Goal: Task Accomplishment & Management: Use online tool/utility

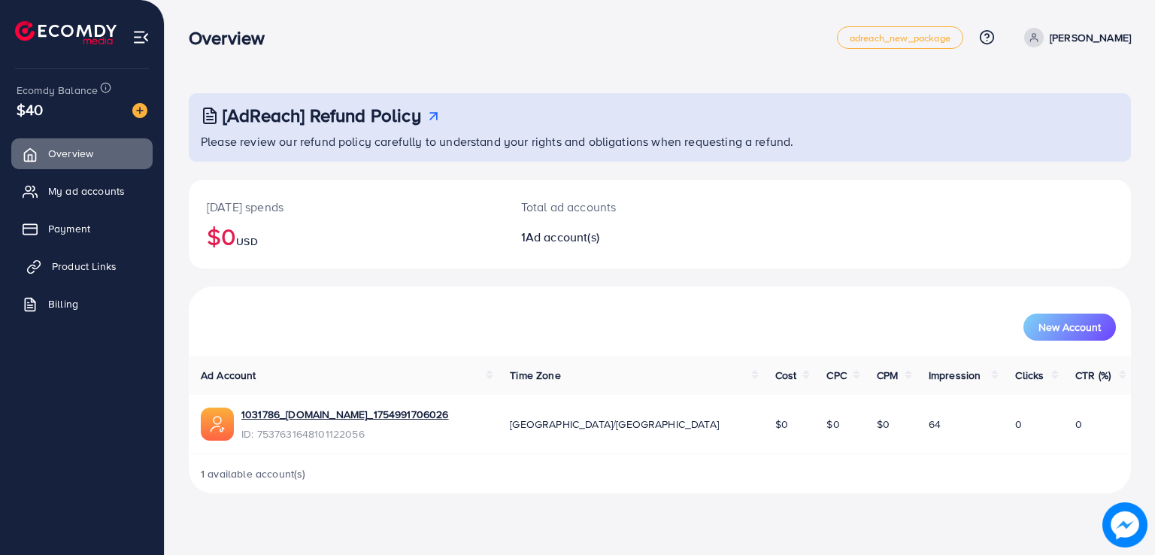
click at [105, 271] on span "Product Links" at bounding box center [84, 266] width 65 height 15
click at [93, 273] on span "Product Links" at bounding box center [84, 266] width 65 height 15
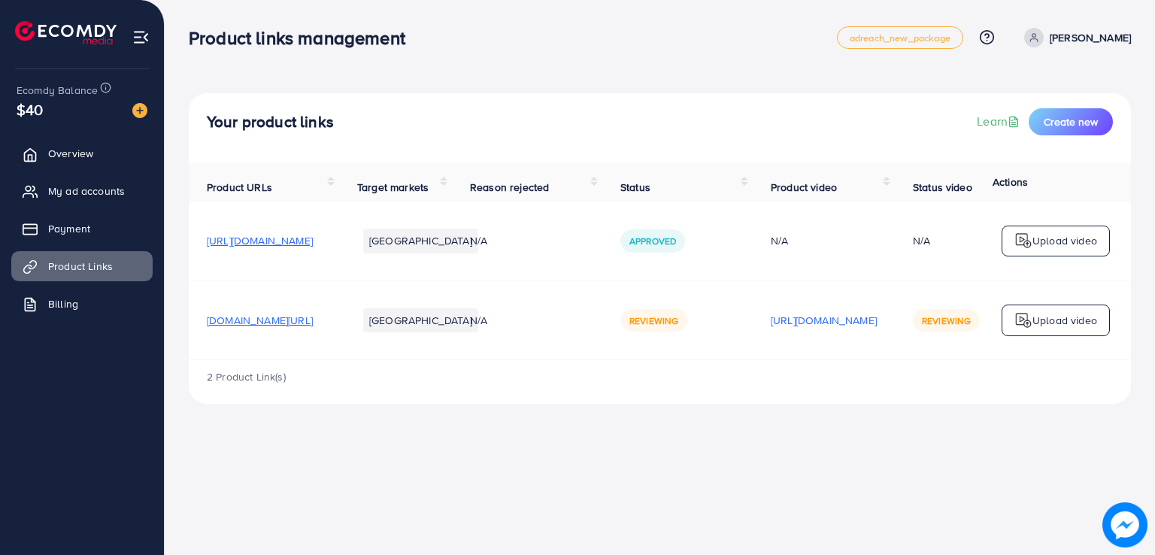
click at [313, 328] on span "[DOMAIN_NAME][URL]" at bounding box center [260, 320] width 106 height 15
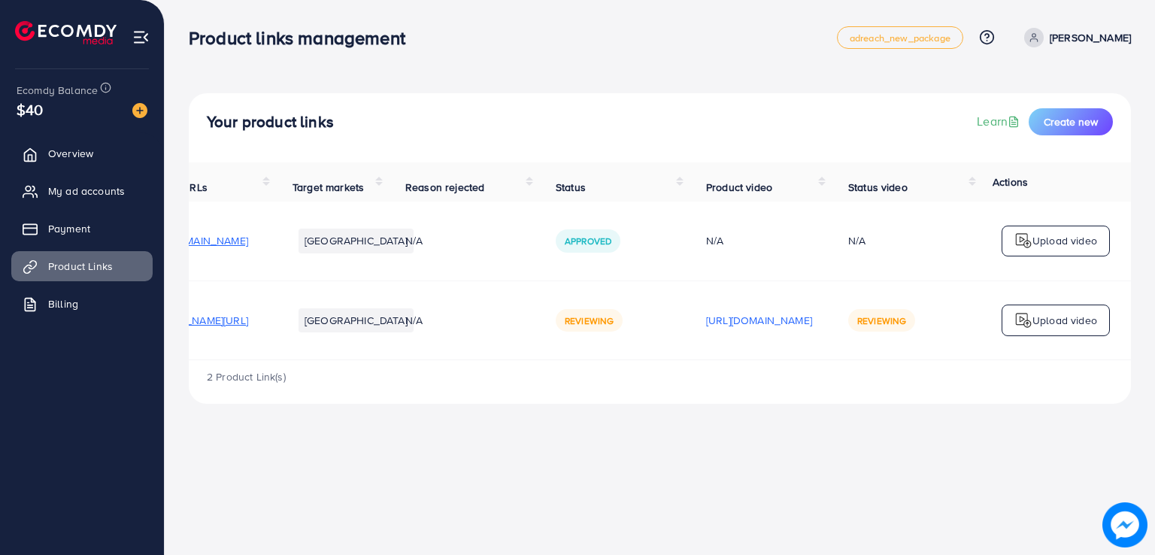
scroll to position [0, 249]
click at [1046, 329] on p "Upload video" at bounding box center [1065, 320] width 65 height 18
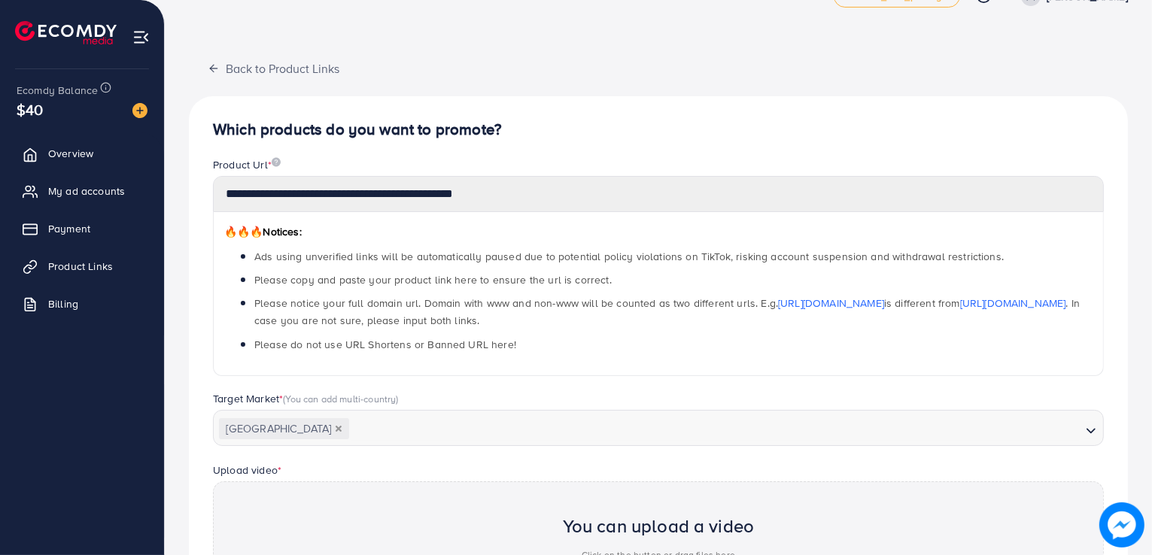
scroll to position [42, 0]
